Goal: Transaction & Acquisition: Purchase product/service

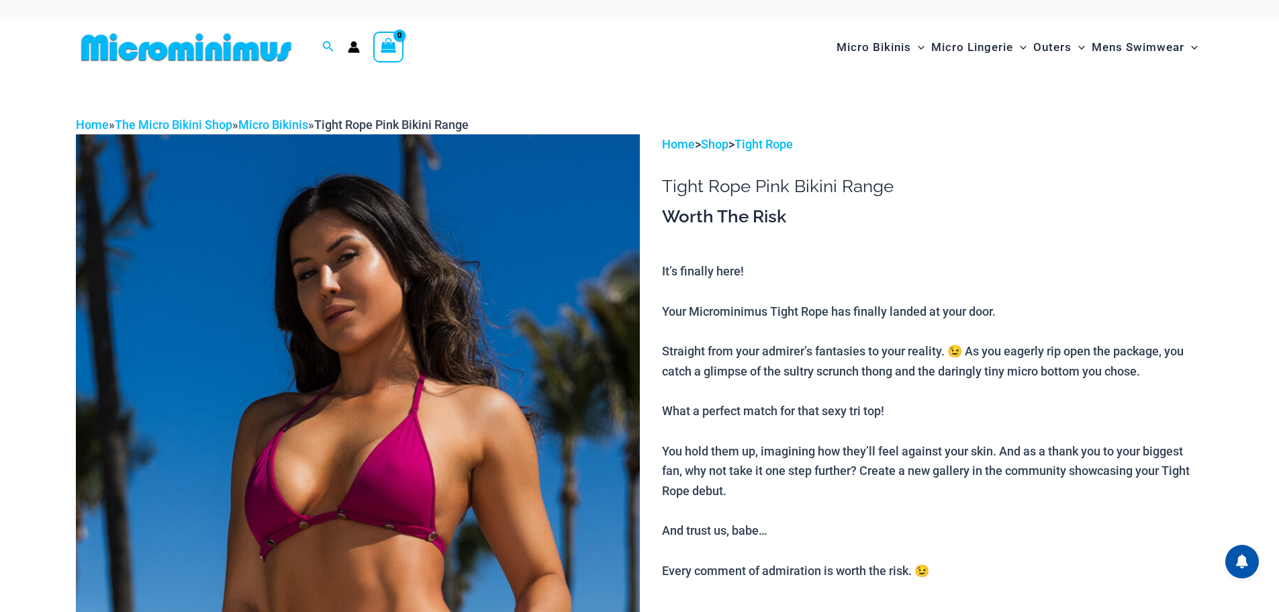
scroll to position [269, 0]
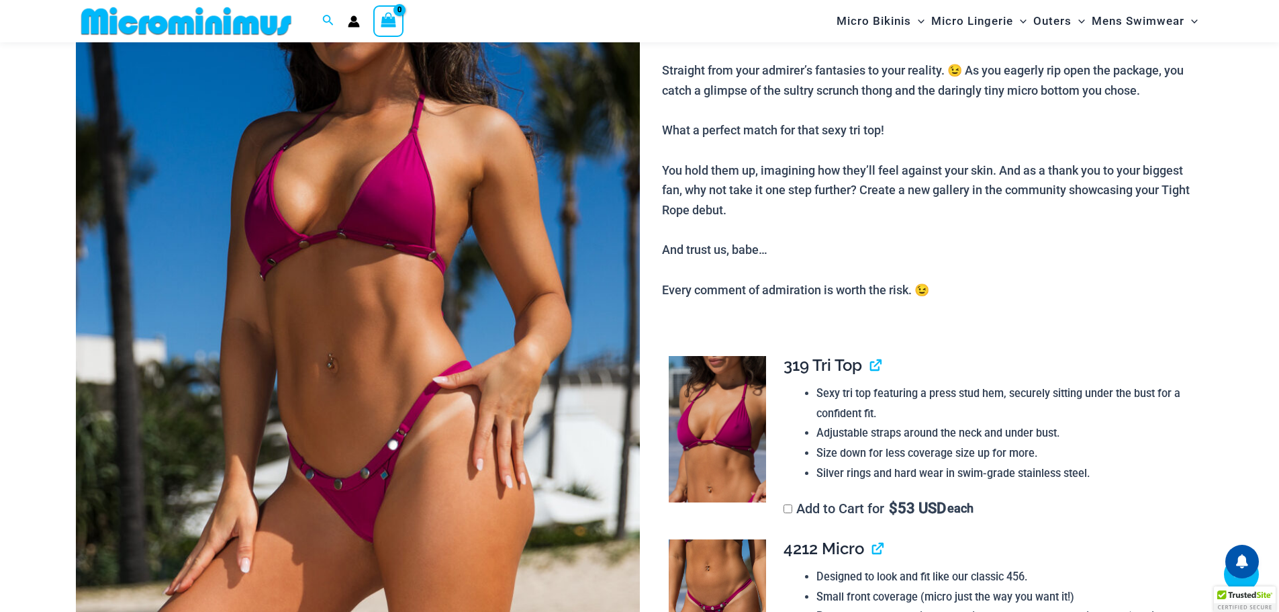
click at [356, 345] on img at bounding box center [358, 277] width 564 height 846
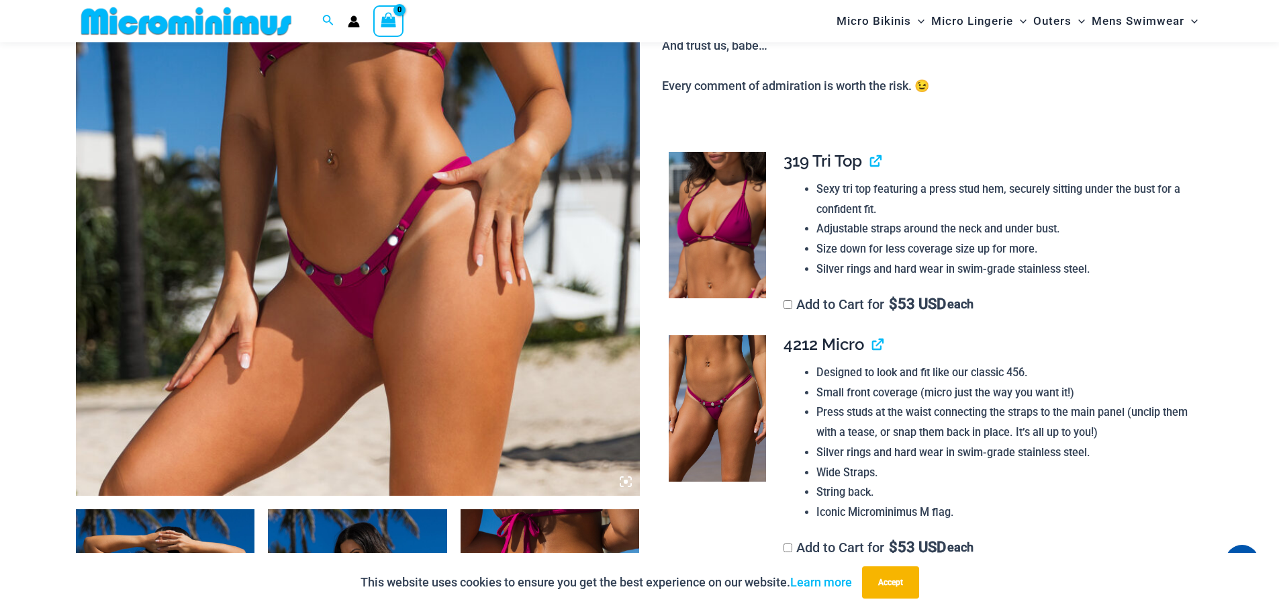
scroll to position [470, 0]
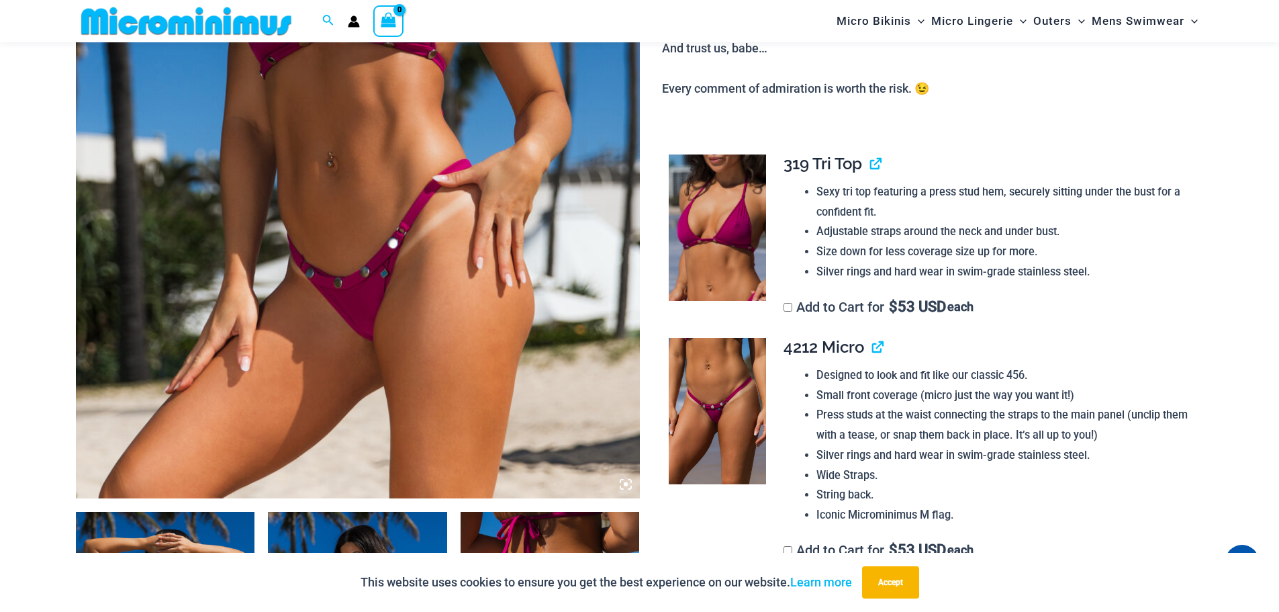
click at [432, 287] on img at bounding box center [358, 75] width 564 height 846
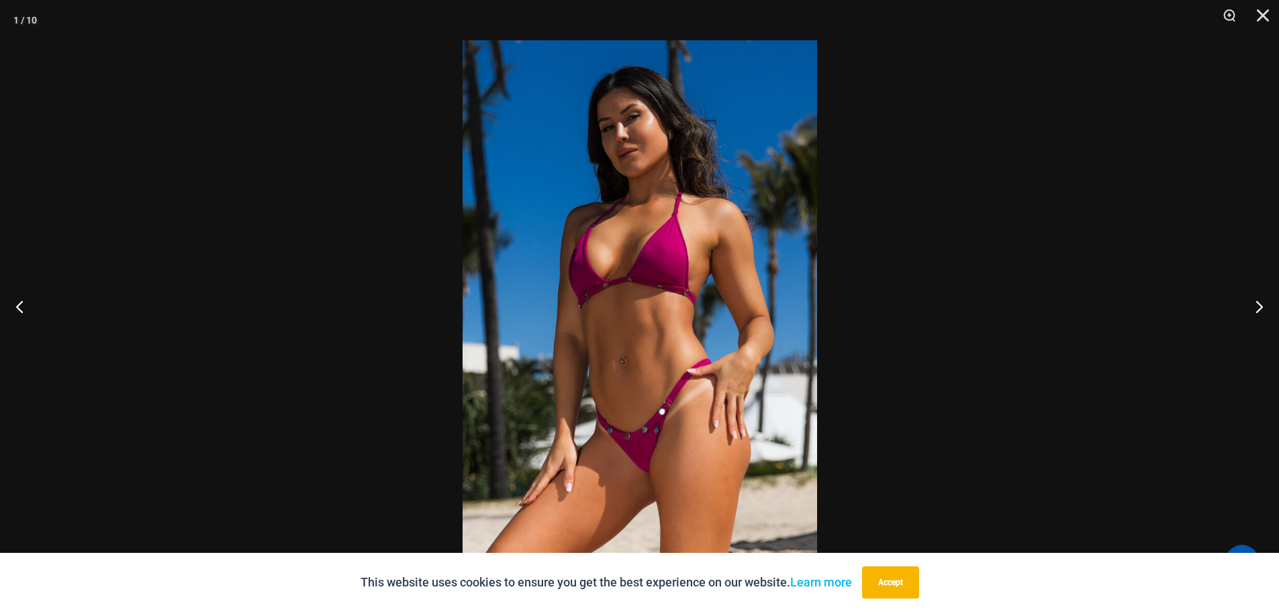
click at [711, 345] on img at bounding box center [640, 305] width 355 height 531
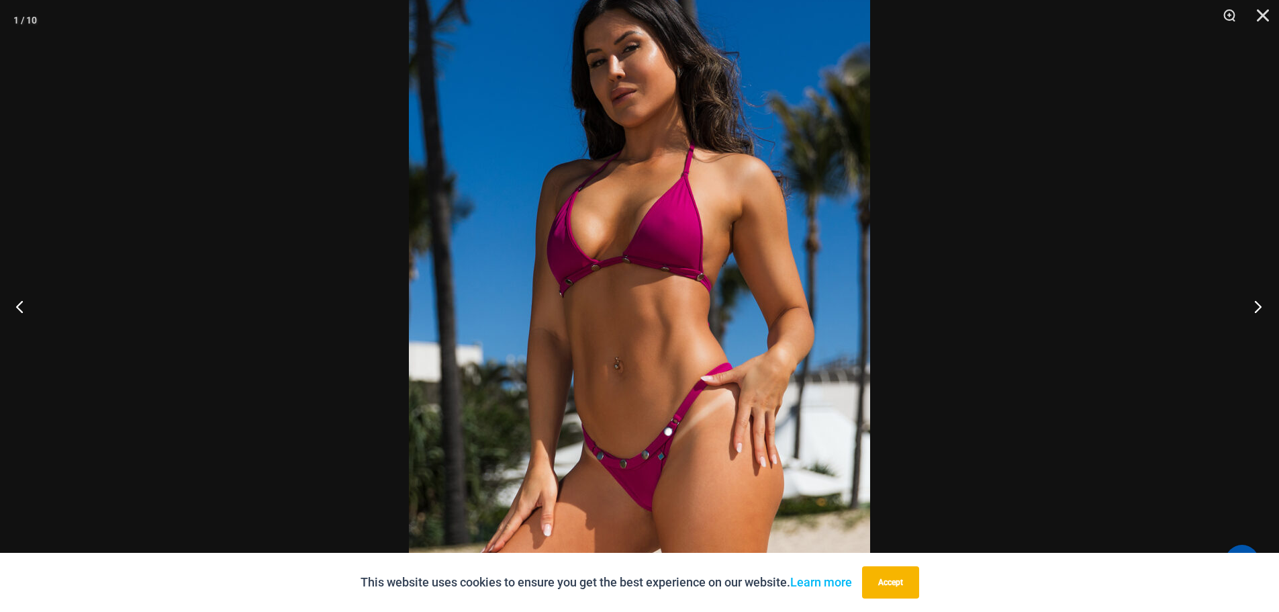
click at [1253, 302] on button "Next" at bounding box center [1254, 306] width 50 height 67
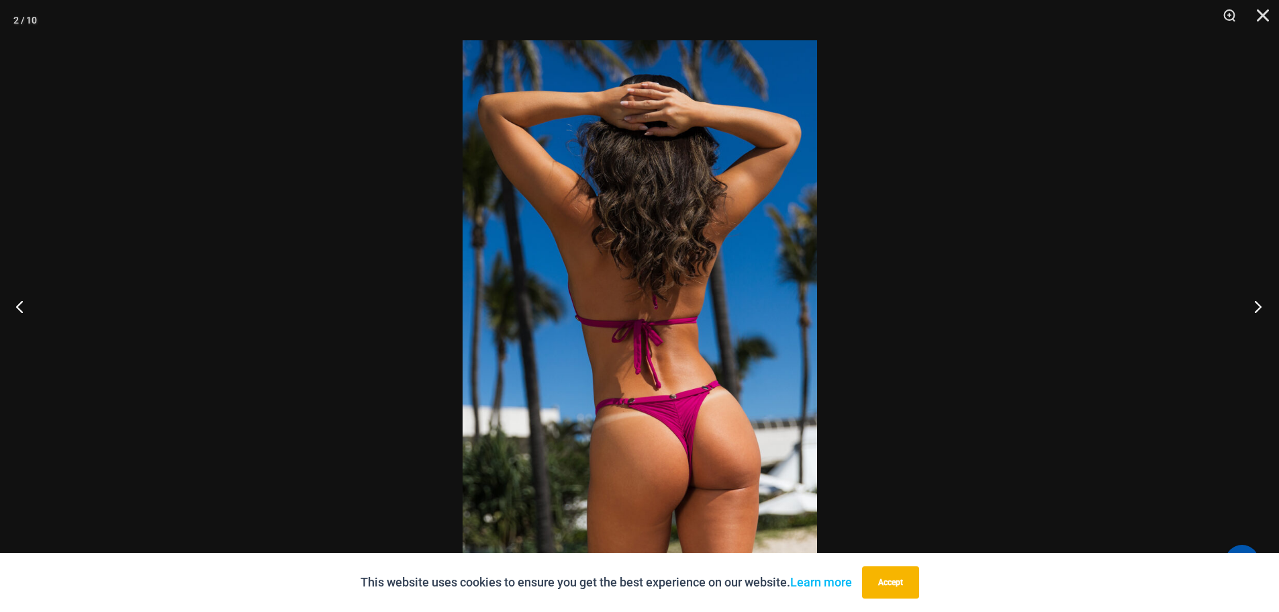
click at [1253, 302] on button "Next" at bounding box center [1254, 306] width 50 height 67
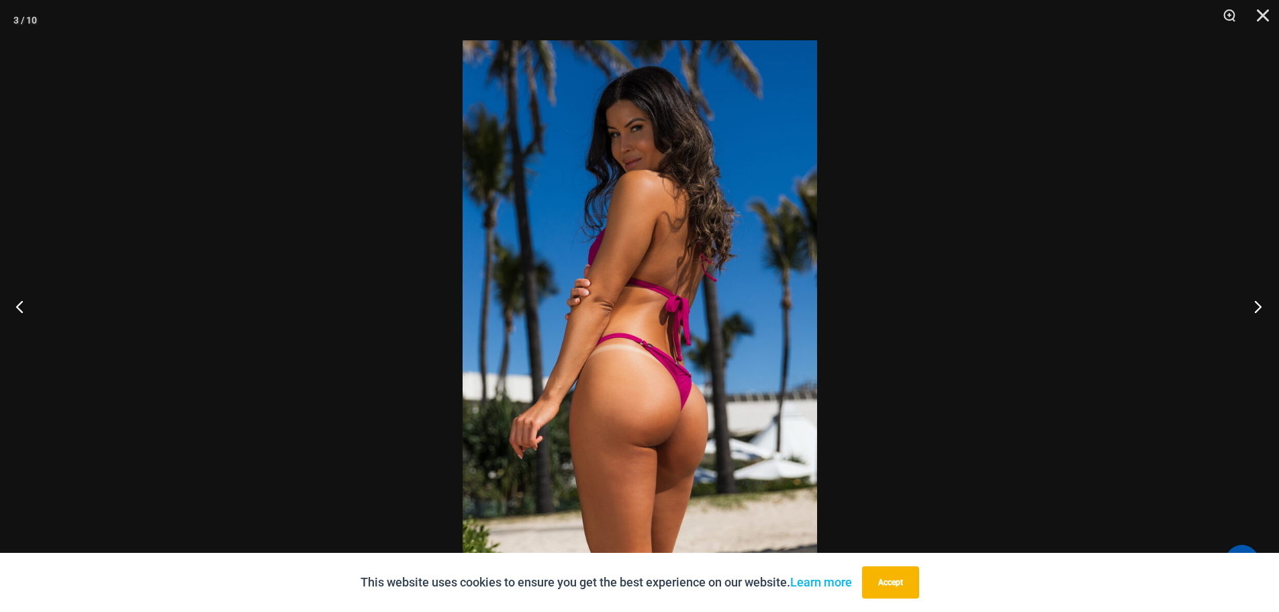
click at [1252, 302] on button "Next" at bounding box center [1254, 306] width 50 height 67
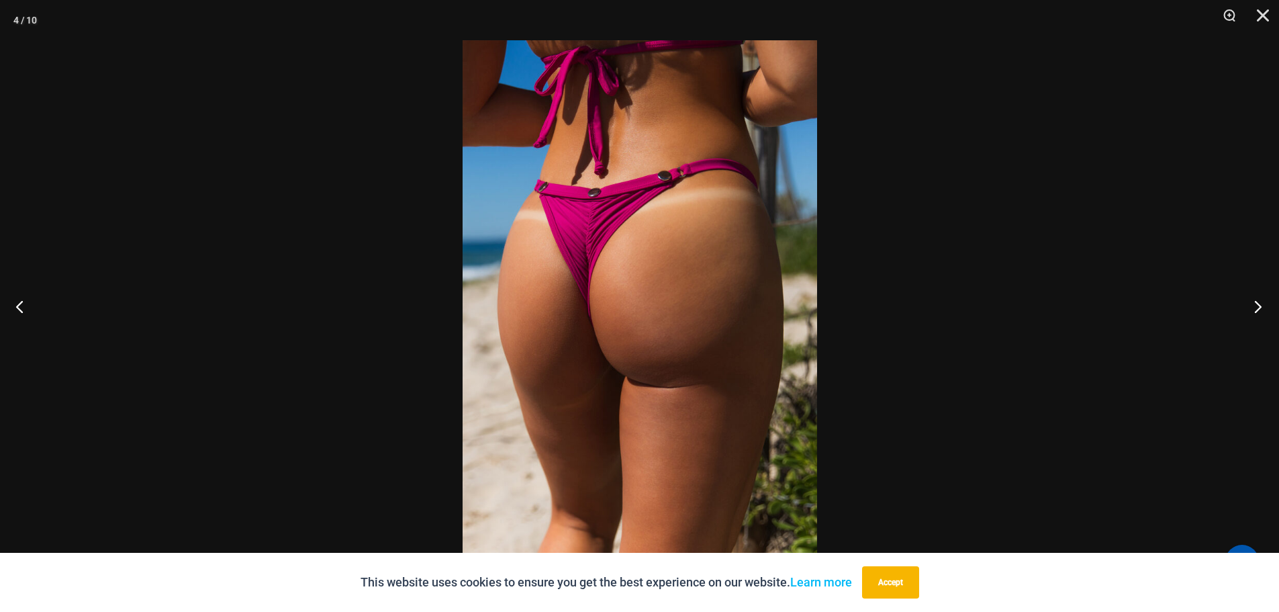
click at [1256, 307] on button "Next" at bounding box center [1254, 306] width 50 height 67
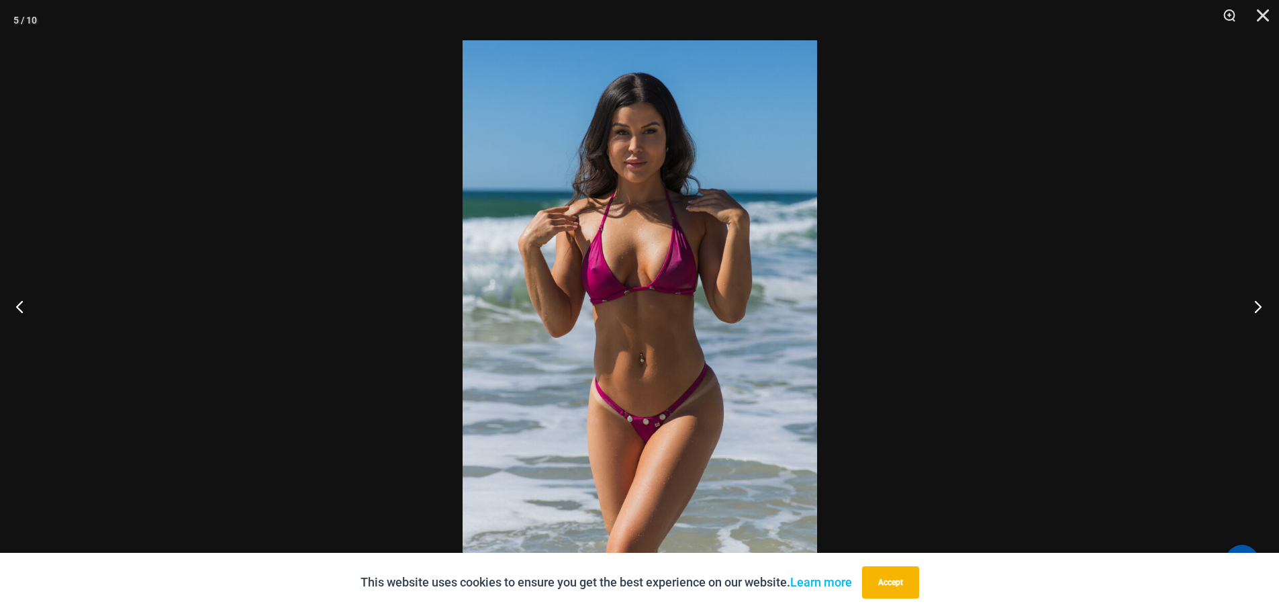
click at [1256, 306] on button "Next" at bounding box center [1254, 306] width 50 height 67
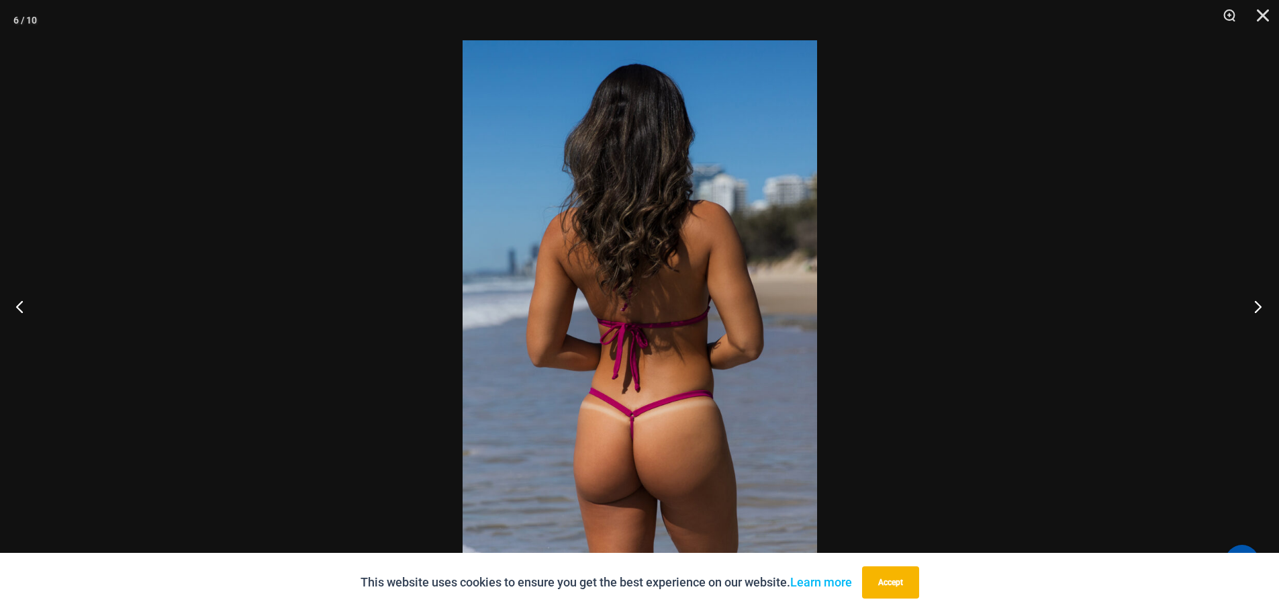
click at [1256, 306] on button "Next" at bounding box center [1254, 306] width 50 height 67
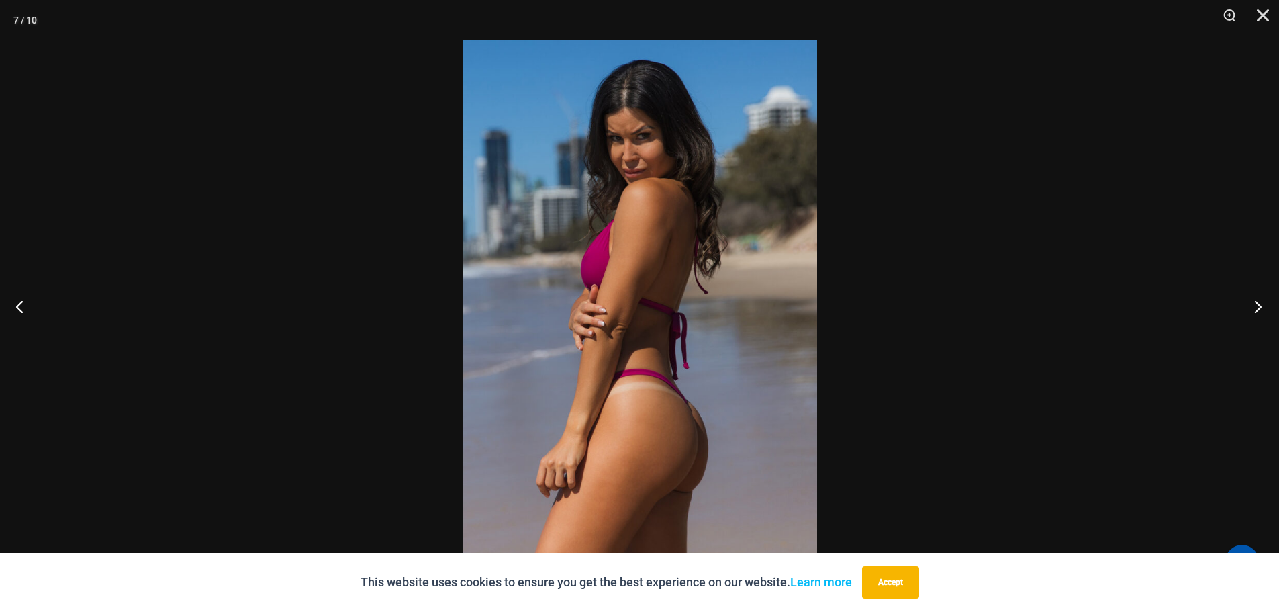
click at [1256, 306] on button "Next" at bounding box center [1254, 306] width 50 height 67
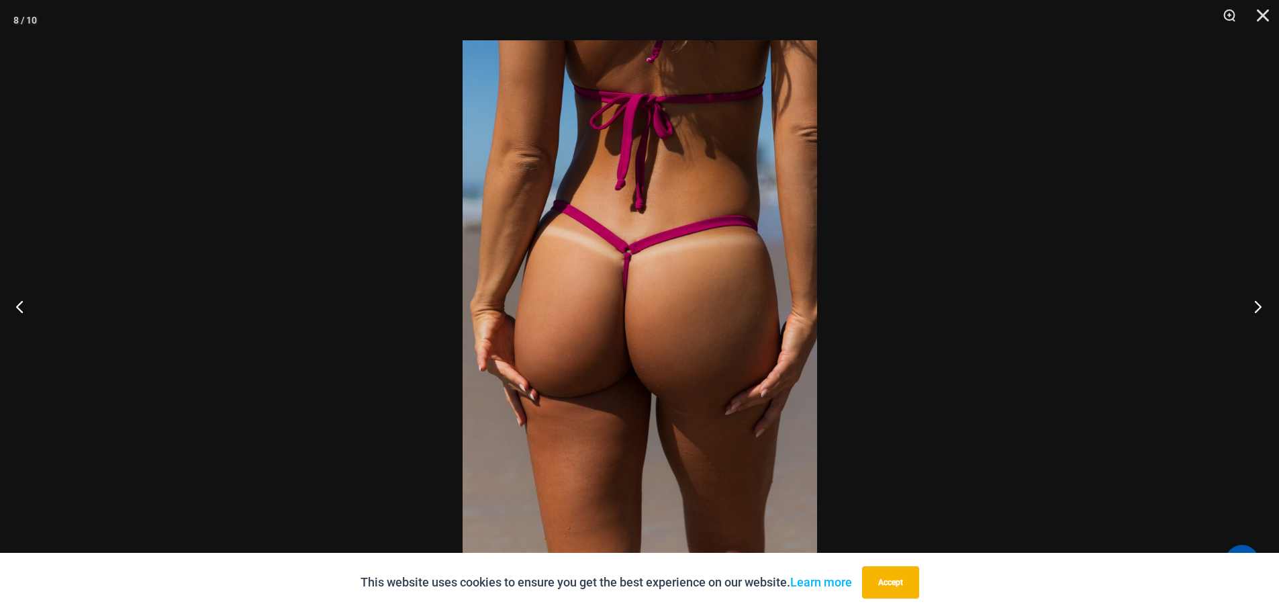
click at [1256, 306] on button "Next" at bounding box center [1254, 306] width 50 height 67
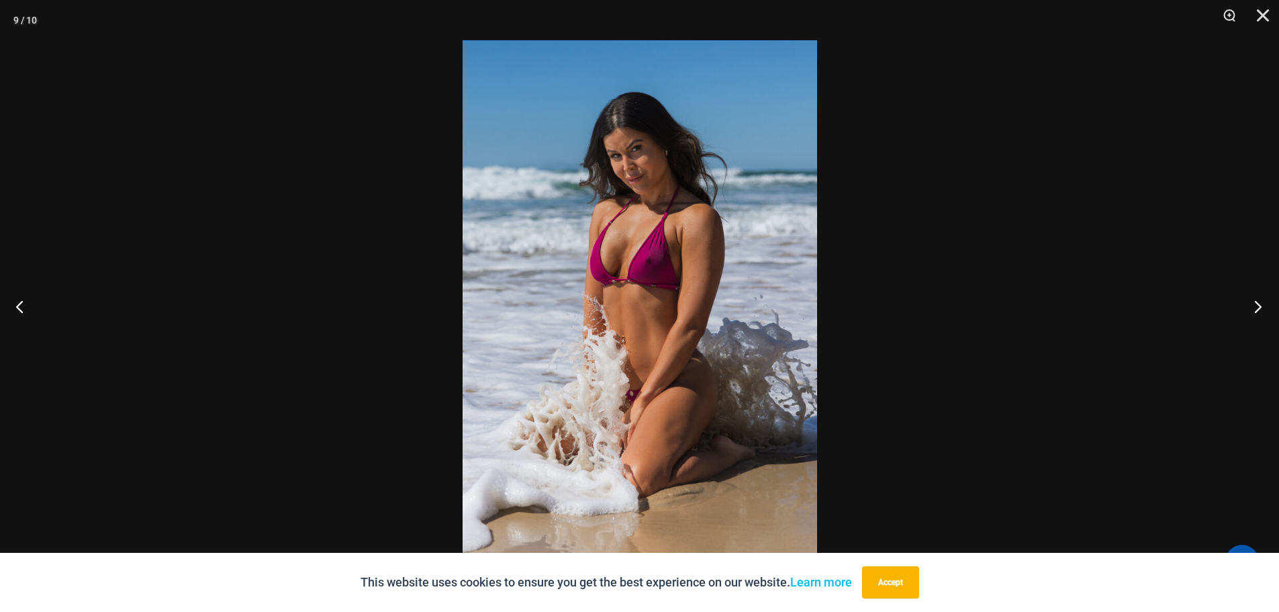
click at [1256, 306] on button "Next" at bounding box center [1254, 306] width 50 height 67
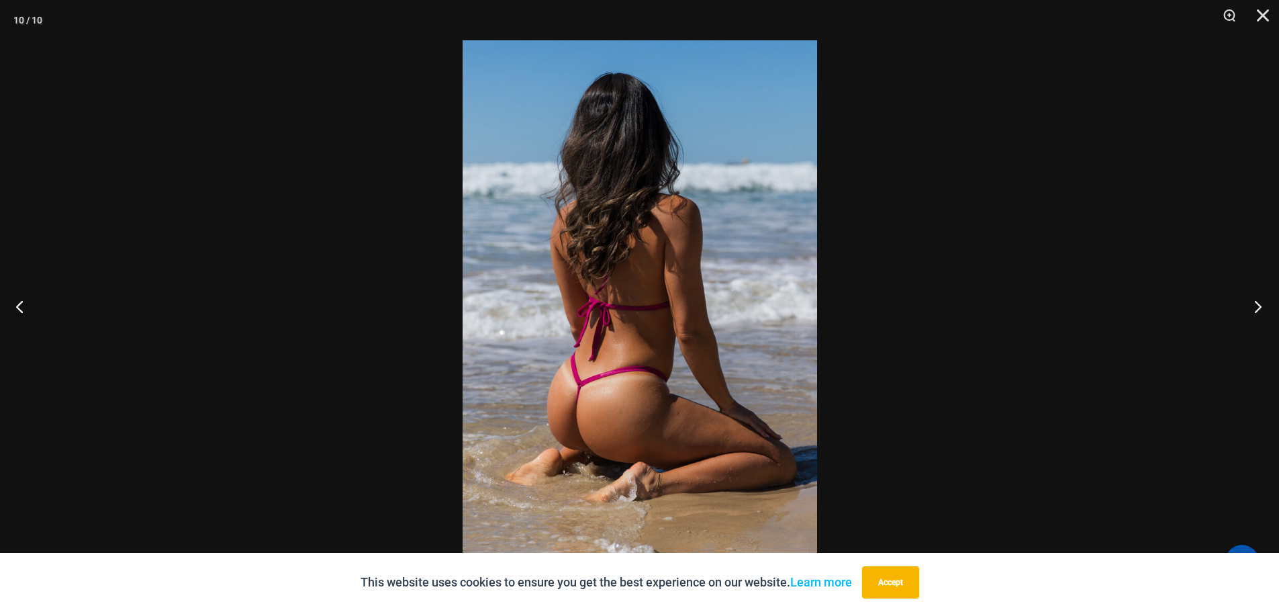
click at [1256, 306] on button "Next" at bounding box center [1254, 306] width 50 height 67
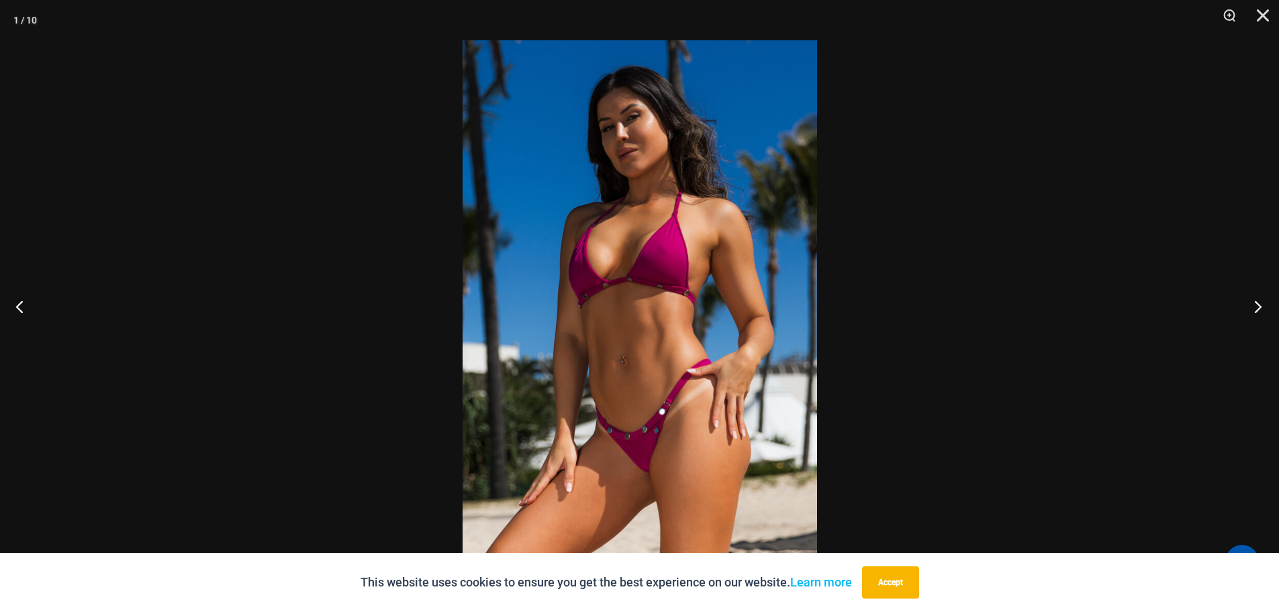
click at [1256, 306] on button "Next" at bounding box center [1254, 306] width 50 height 67
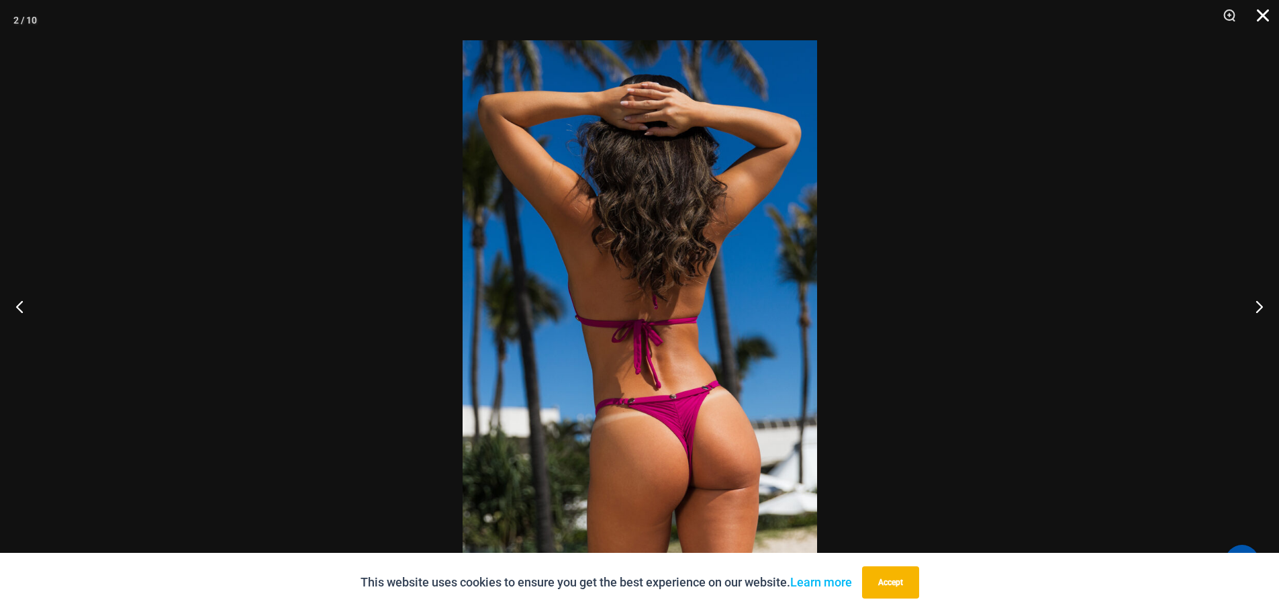
click at [1264, 16] on button "Close" at bounding box center [1259, 20] width 34 height 40
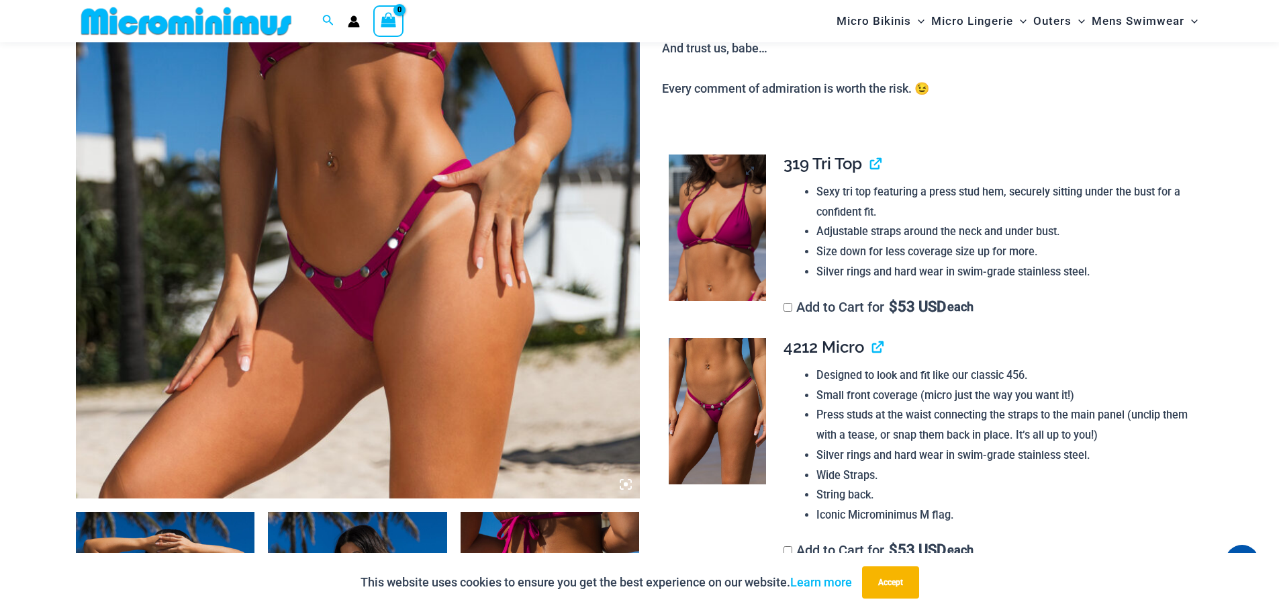
click at [721, 226] on img at bounding box center [717, 227] width 97 height 146
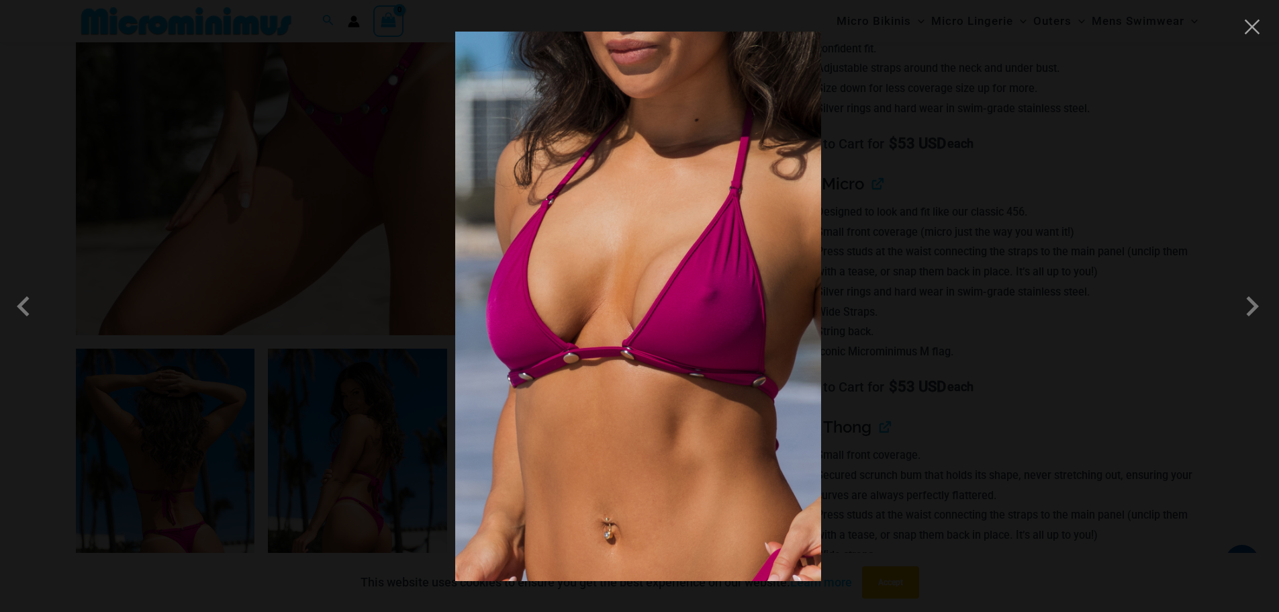
scroll to position [672, 0]
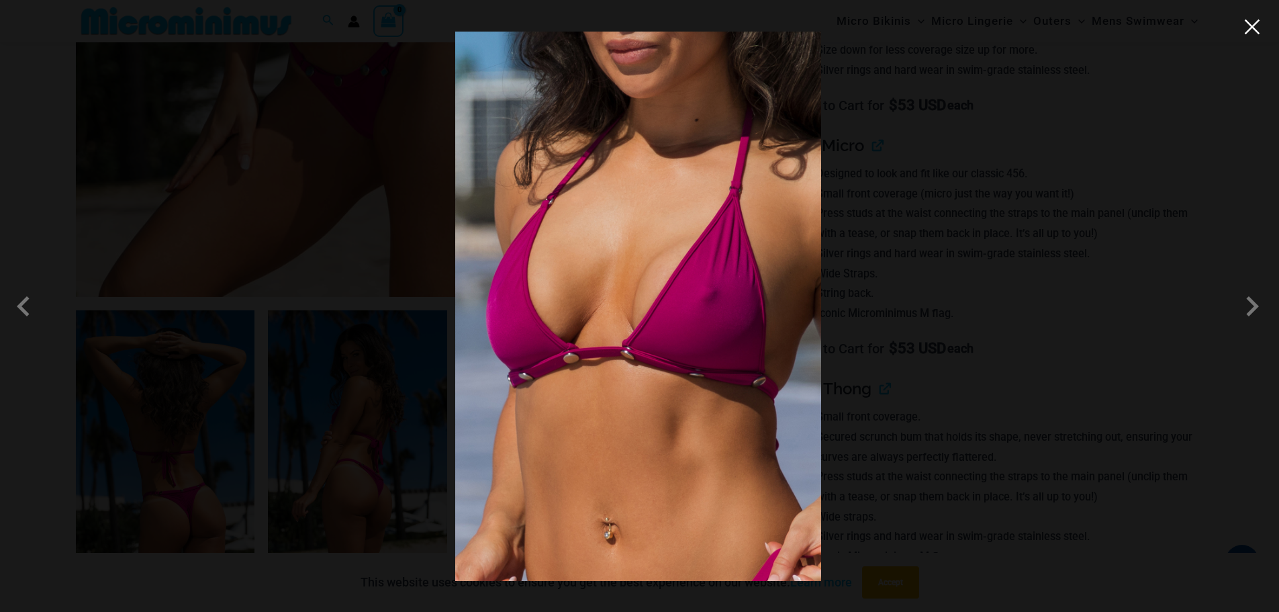
click at [1250, 32] on button "Close" at bounding box center [1252, 27] width 20 height 20
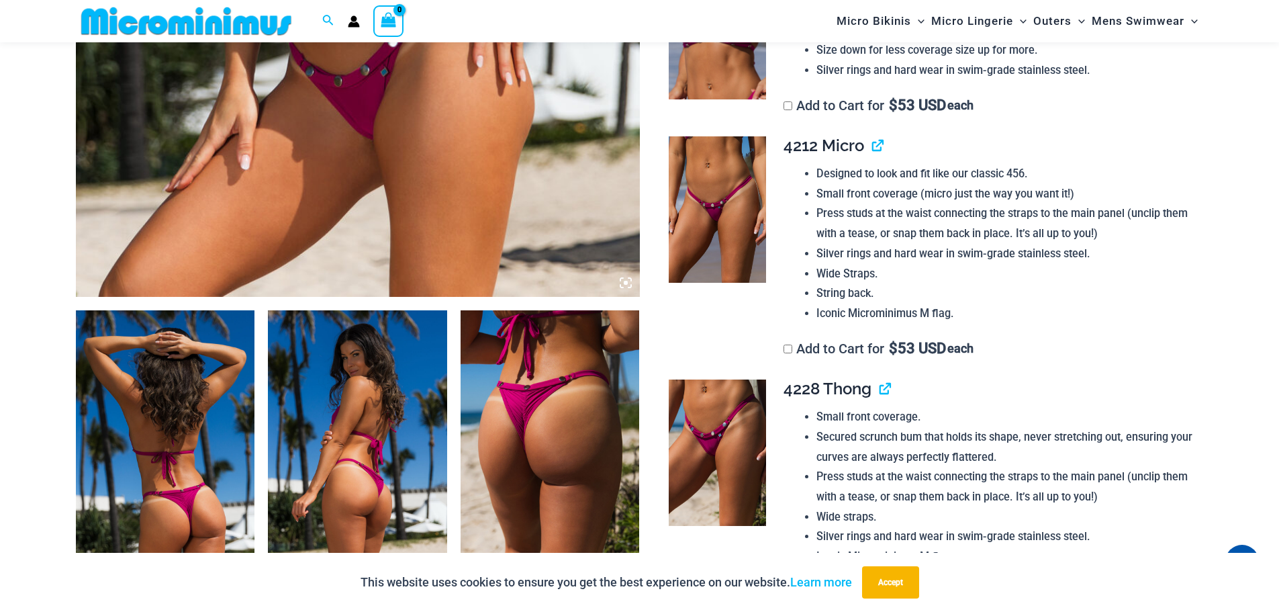
click at [705, 230] on img at bounding box center [717, 209] width 97 height 146
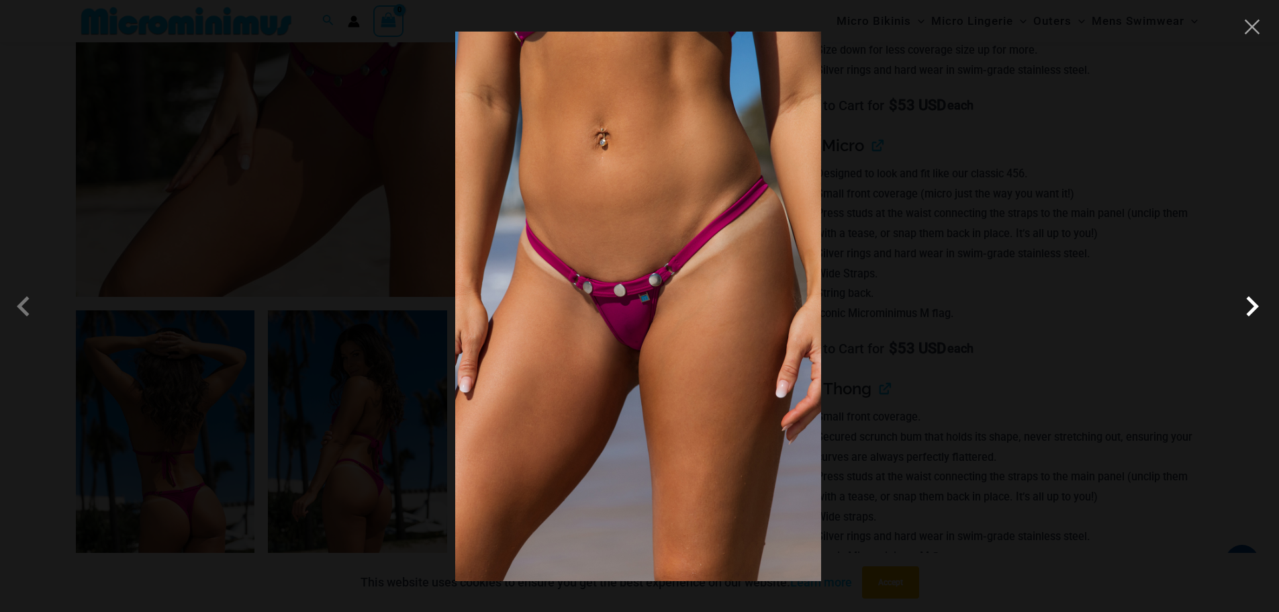
click at [1250, 308] on span at bounding box center [1252, 306] width 40 height 40
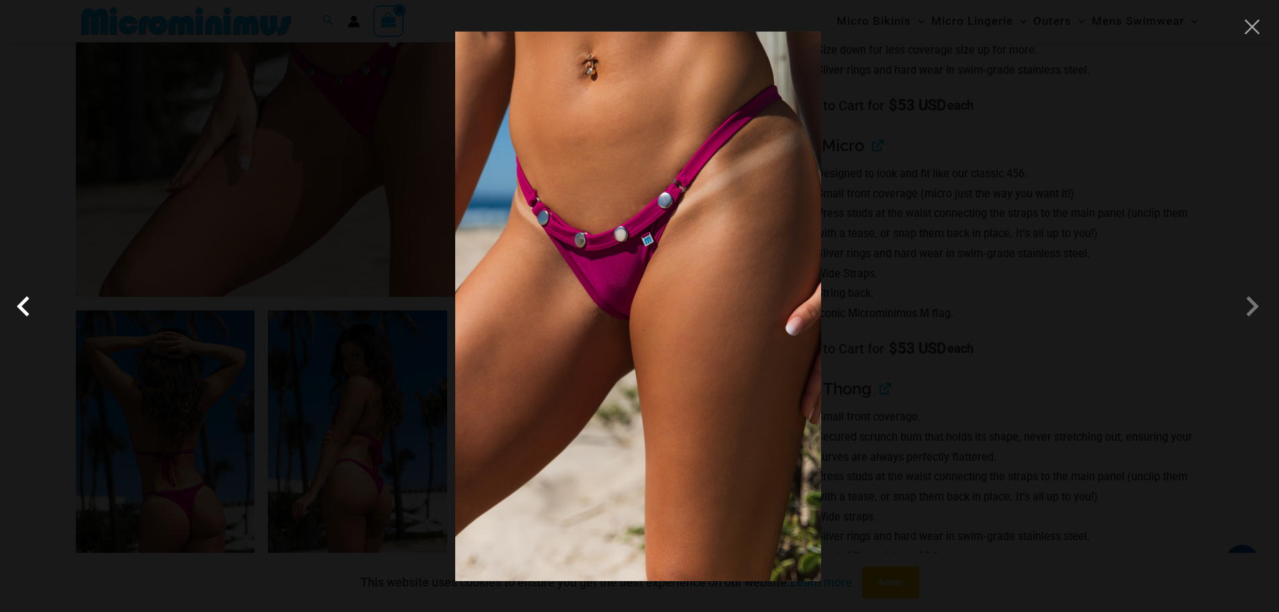
click at [26, 306] on span at bounding box center [27, 306] width 40 height 40
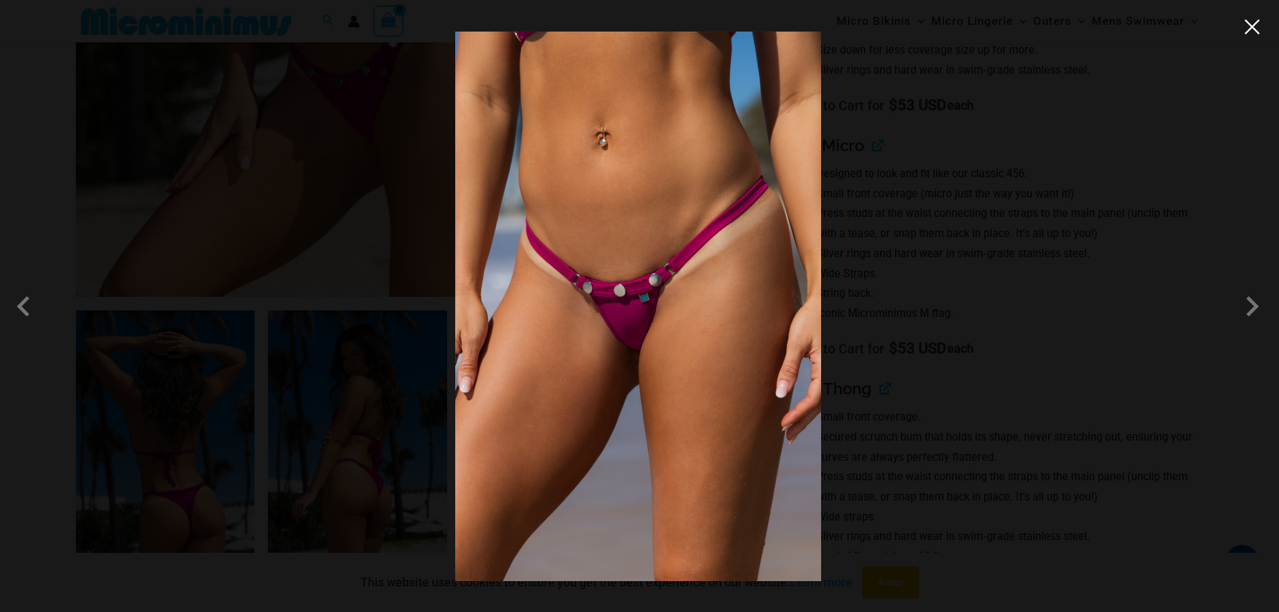
click at [1245, 30] on button "Close" at bounding box center [1252, 27] width 20 height 20
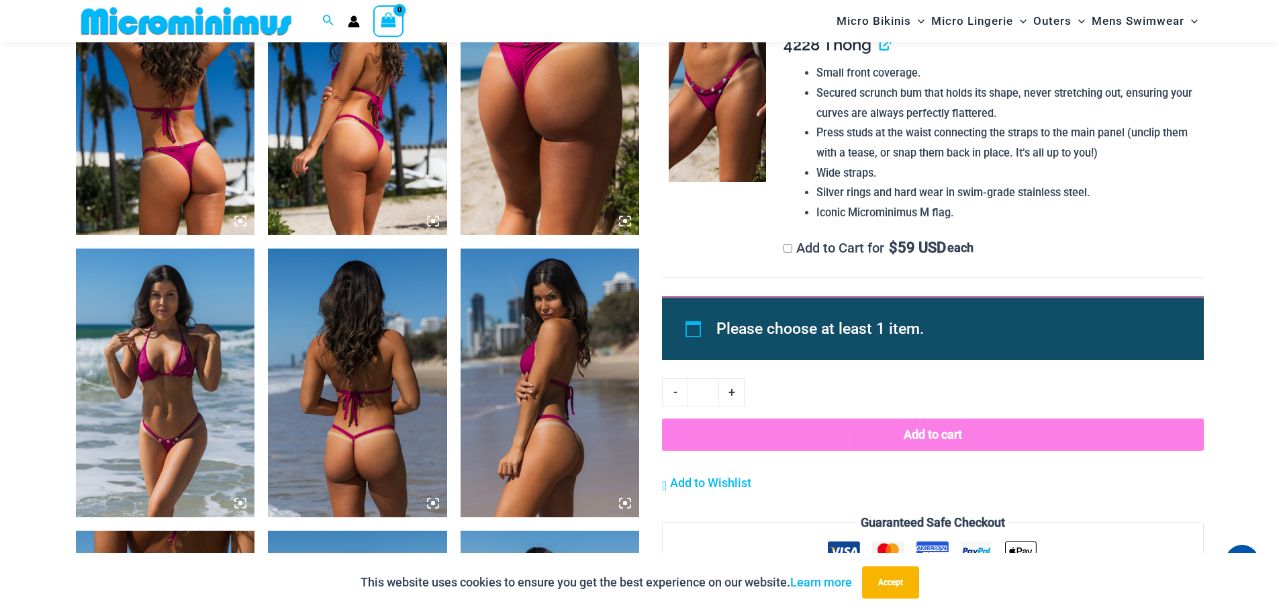
scroll to position [873, 0]
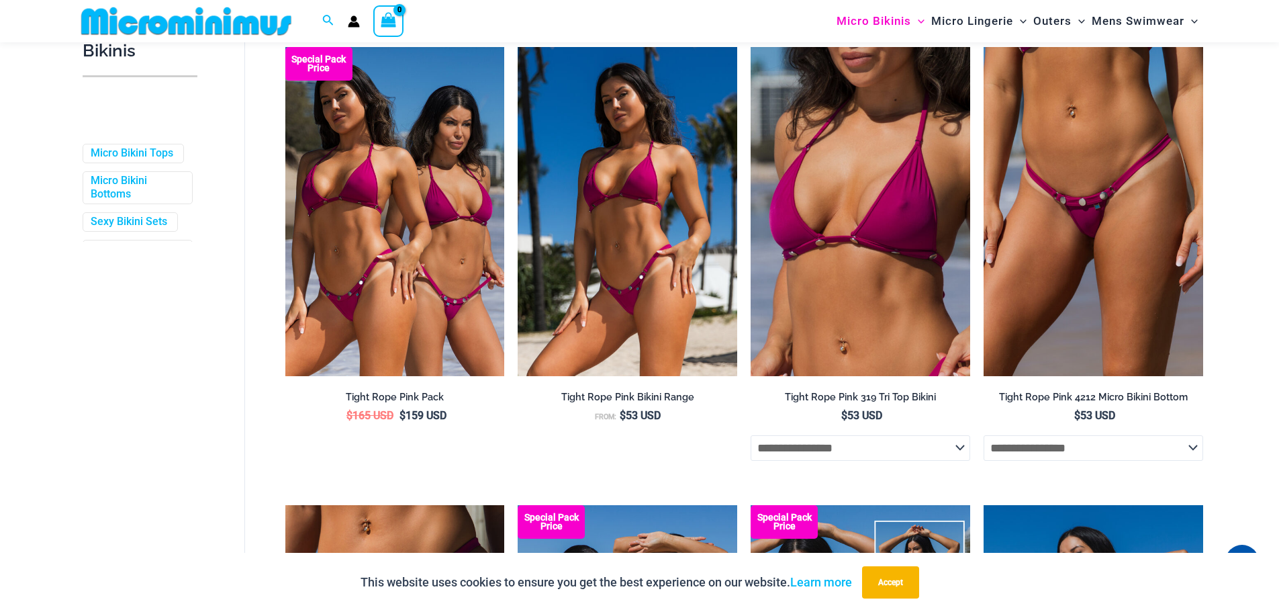
scroll to position [258, 0]
